Goal: Transaction & Acquisition: Purchase product/service

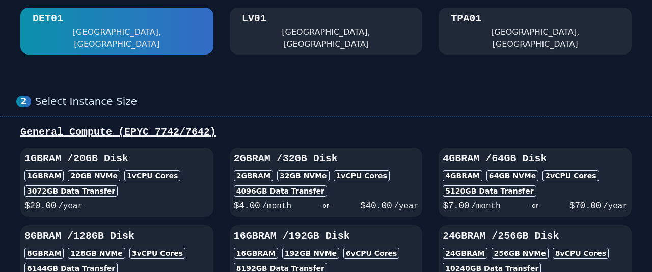
scroll to position [63, 0]
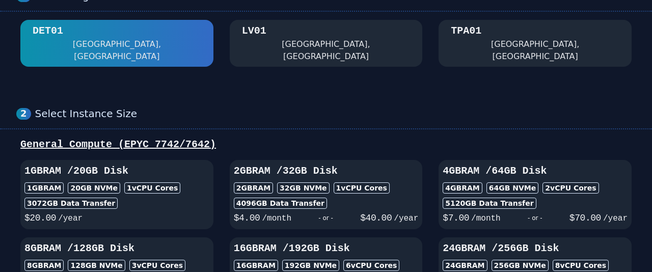
click at [89, 138] on div "General Compute (EPYC 7742/7642)" at bounding box center [325, 145] width 619 height 14
click at [85, 182] on div "20 GB NVMe" at bounding box center [94, 187] width 52 height 11
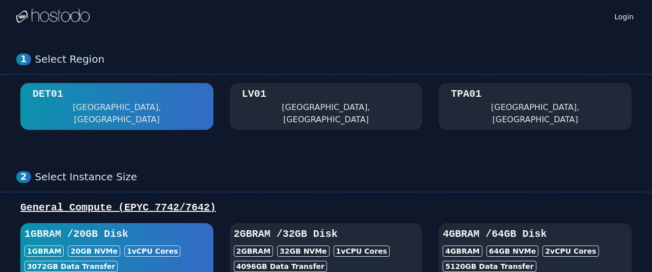
click at [267, 106] on div "[GEOGRAPHIC_DATA], [GEOGRAPHIC_DATA]" at bounding box center [326, 113] width 169 height 24
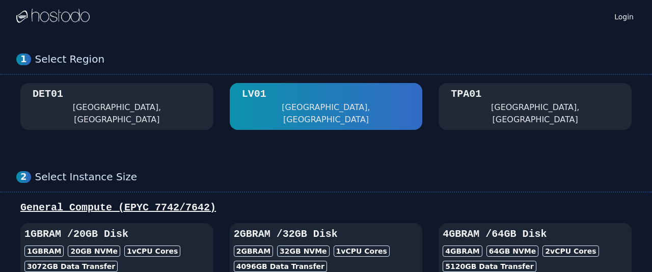
click at [480, 100] on div "TPA01" at bounding box center [466, 94] width 31 height 14
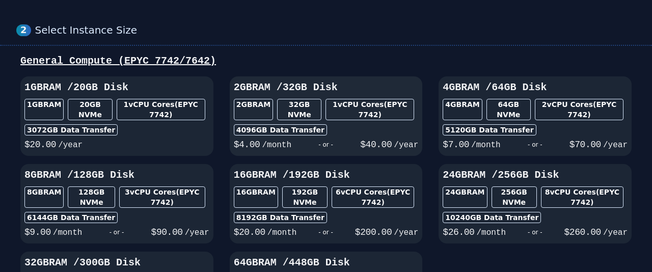
scroll to position [73, 0]
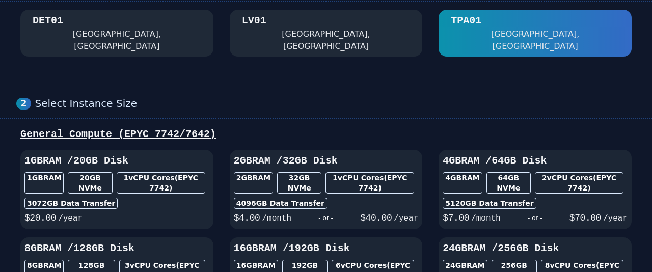
click at [338, 40] on div "[GEOGRAPHIC_DATA], [GEOGRAPHIC_DATA]" at bounding box center [326, 33] width 169 height 39
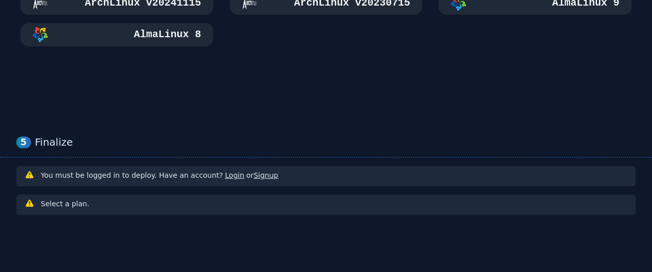
scroll to position [723, 0]
